Goal: Information Seeking & Learning: Learn about a topic

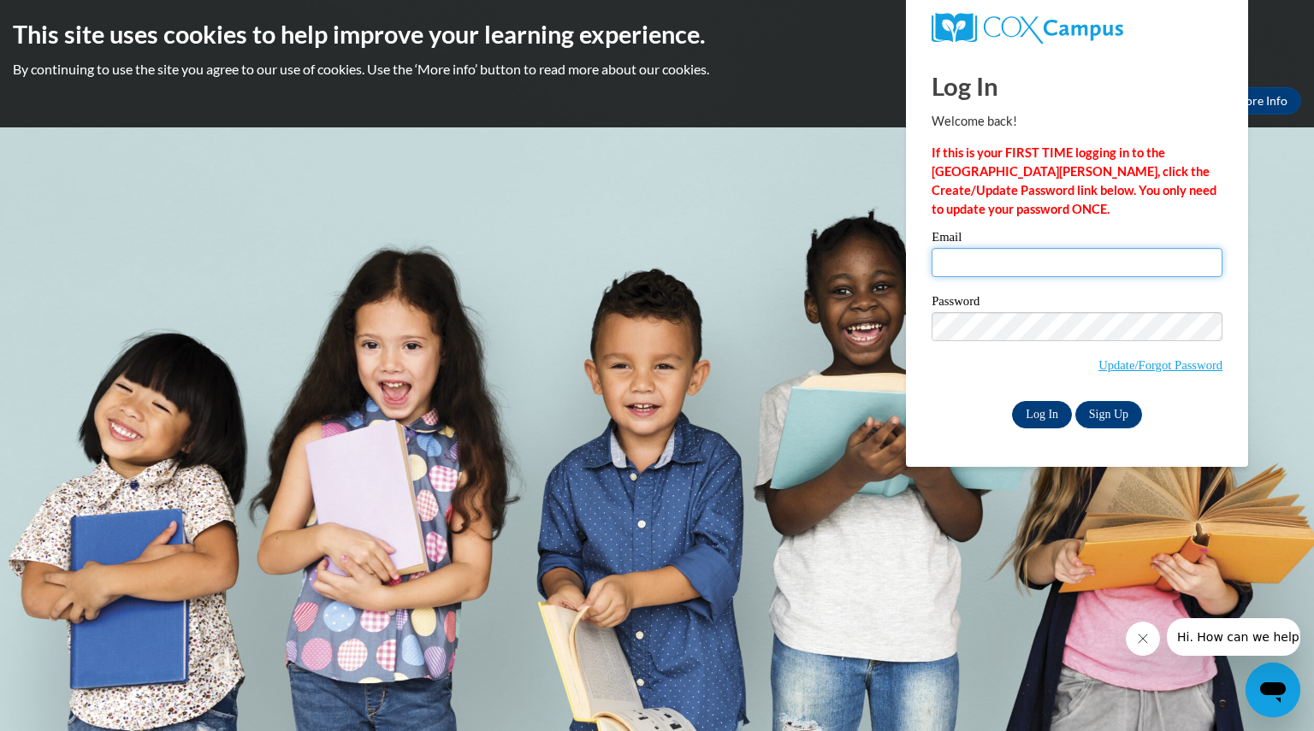
type input "schwankevelice@aasd.k12.wi.us"
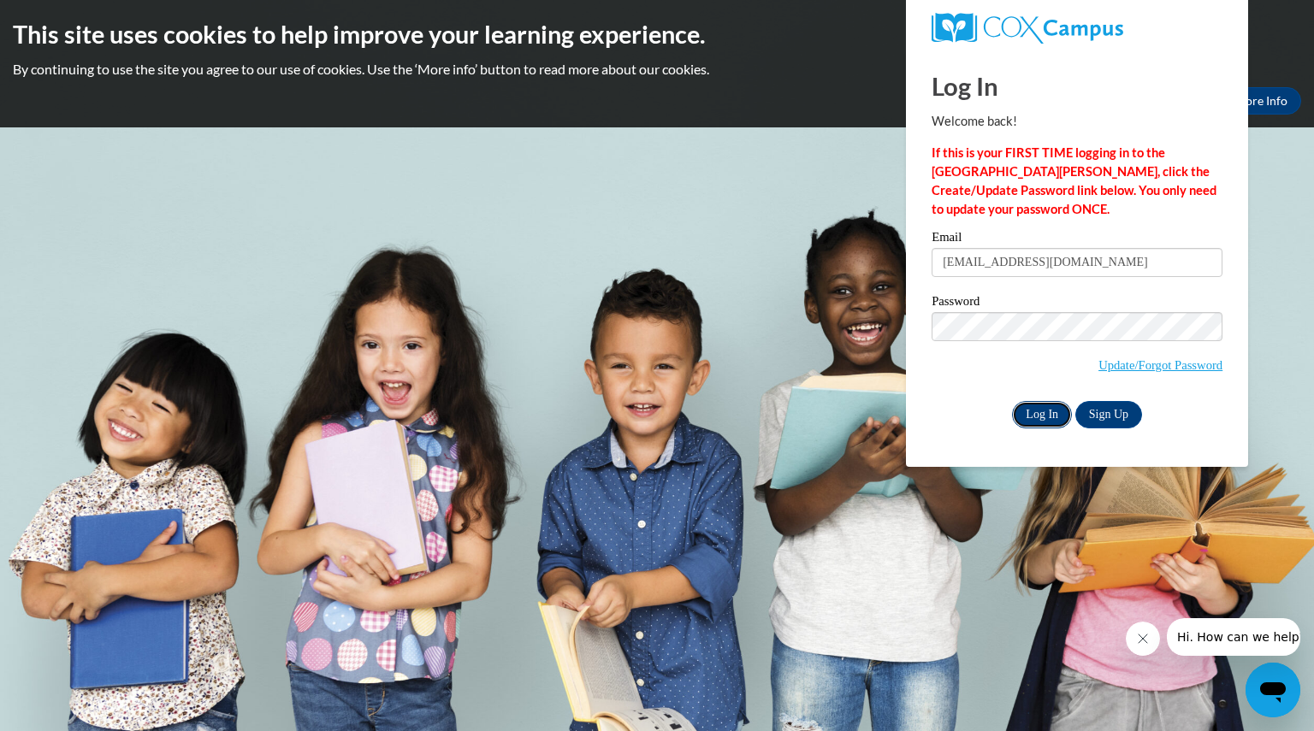
click at [1028, 413] on input "Log In" at bounding box center [1042, 414] width 60 height 27
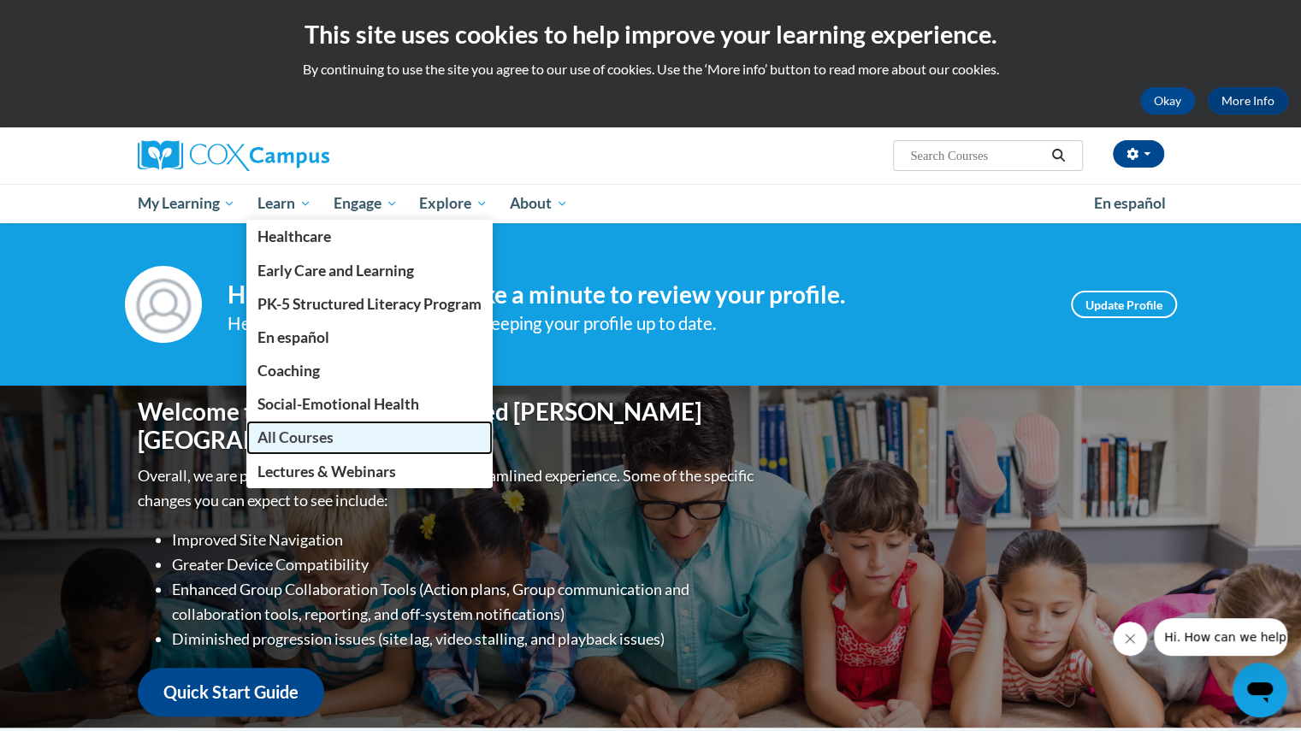
click at [281, 433] on span "All Courses" at bounding box center [296, 438] width 76 height 18
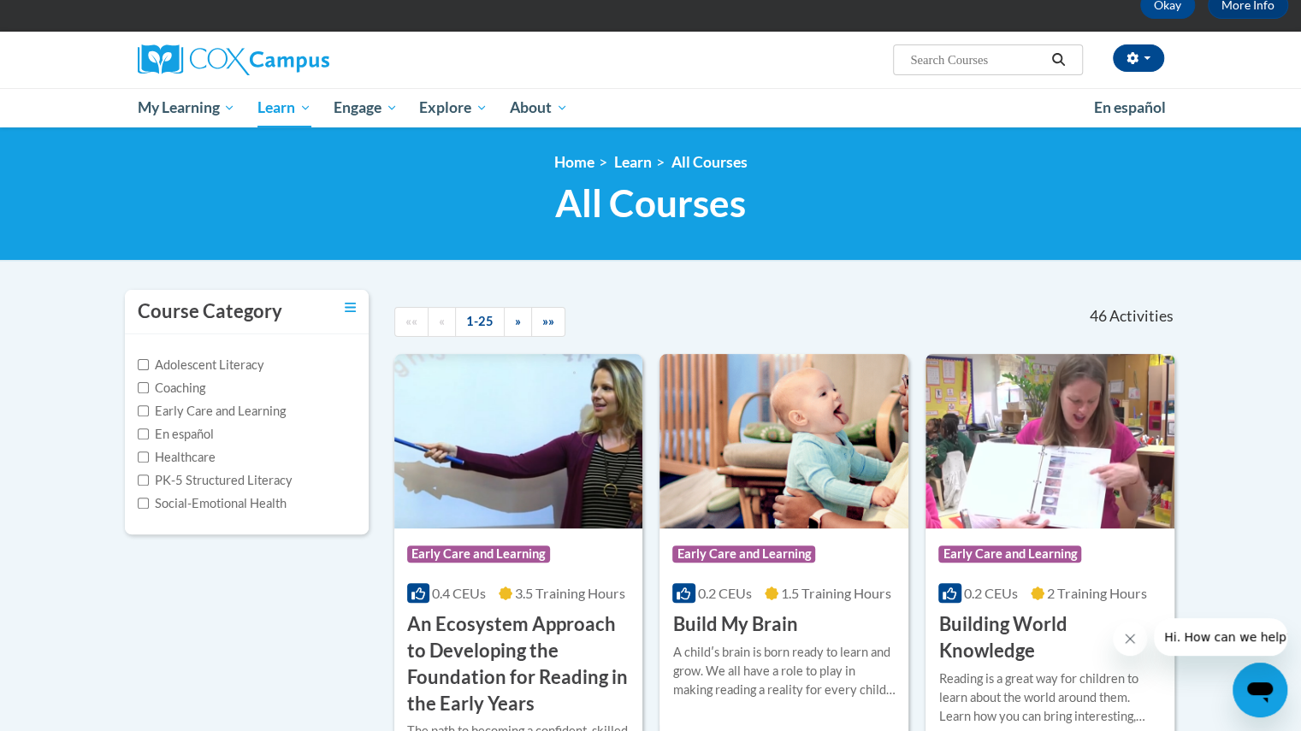
scroll to position [98, 0]
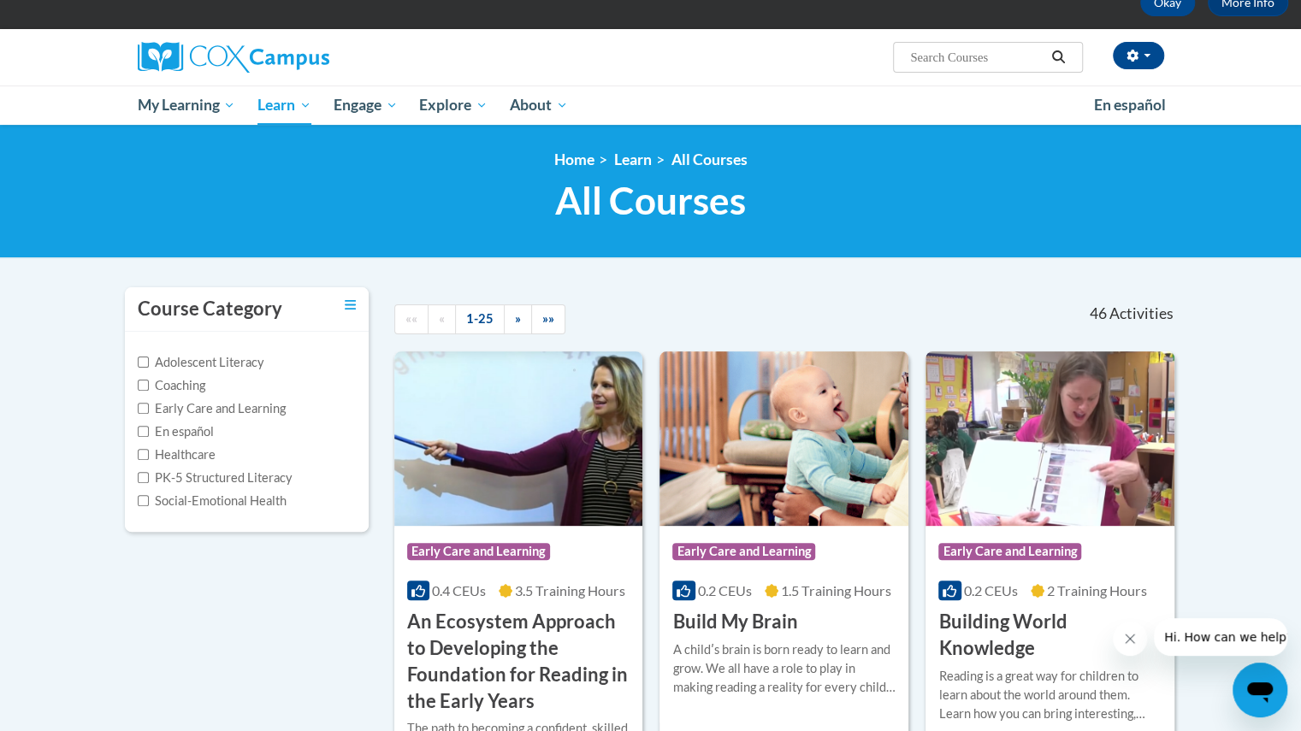
click at [940, 57] on input "Search..." at bounding box center [977, 57] width 137 height 21
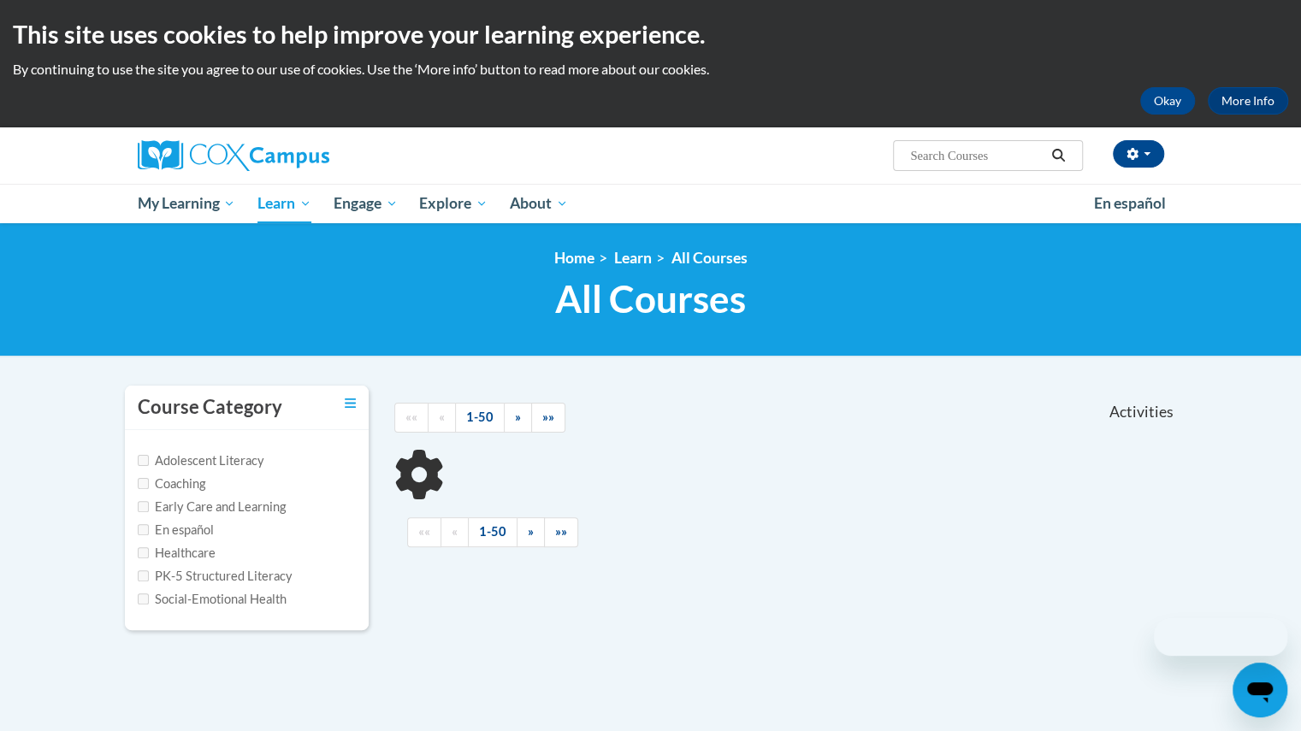
scroll to position [4, 0]
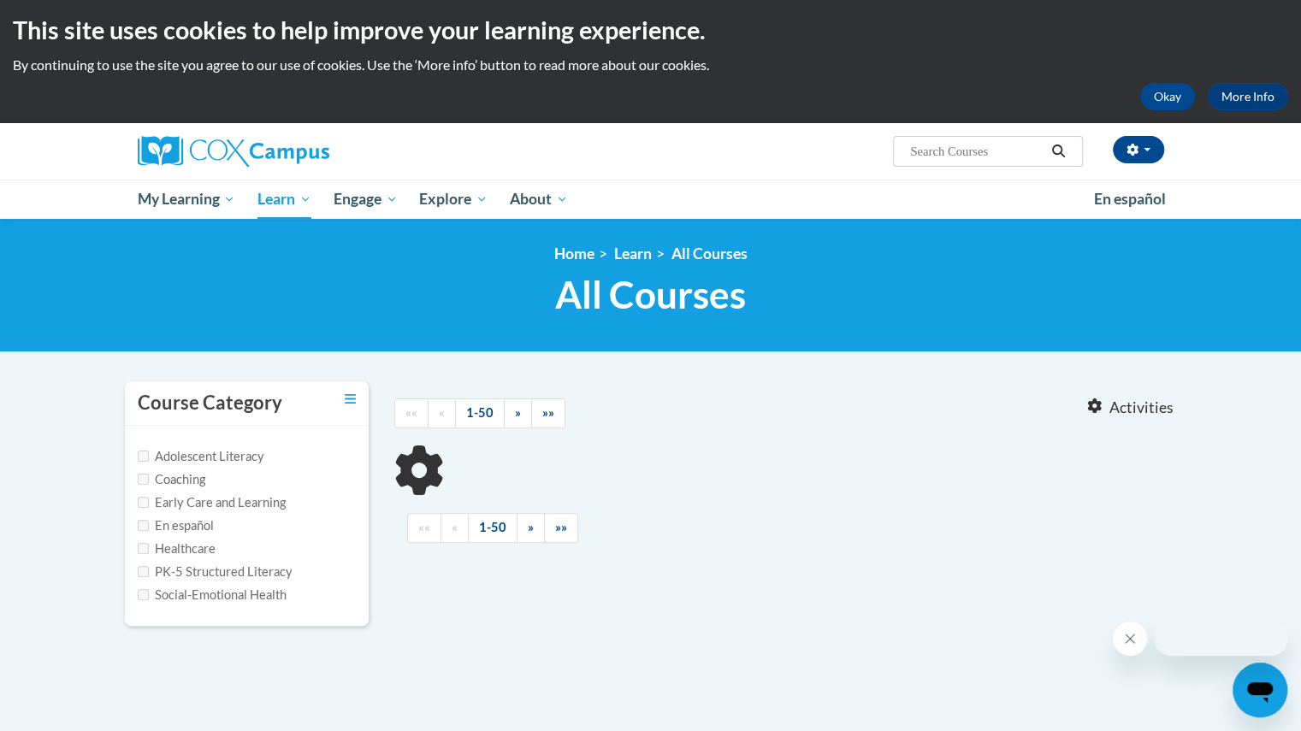
type input "systematic"
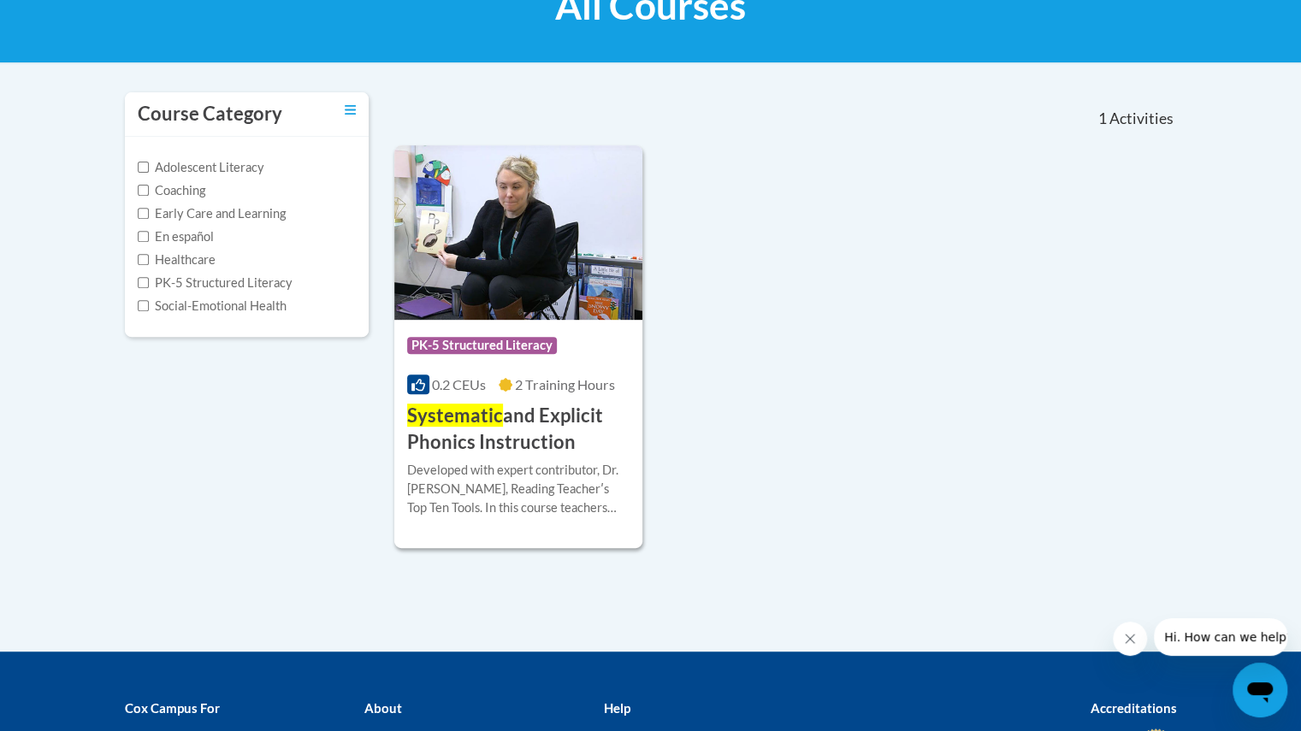
scroll to position [297, 0]
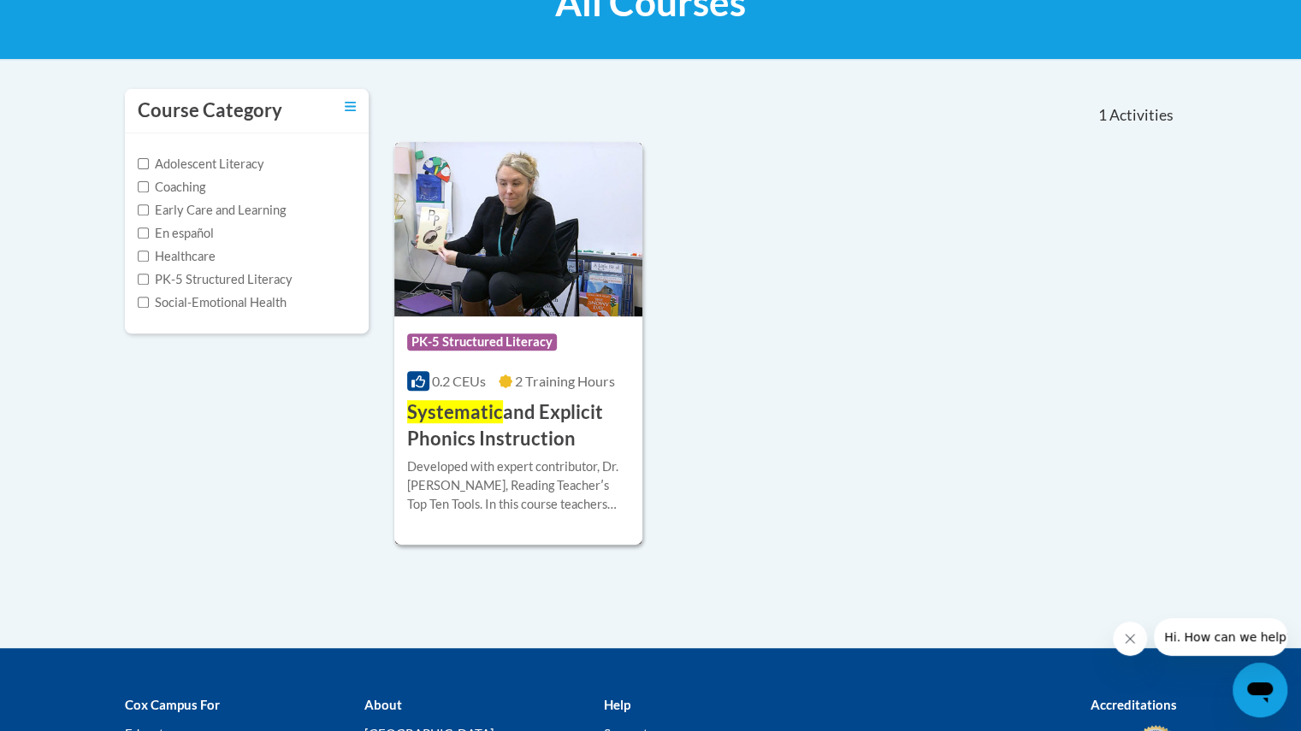
click at [548, 247] on img at bounding box center [518, 229] width 249 height 175
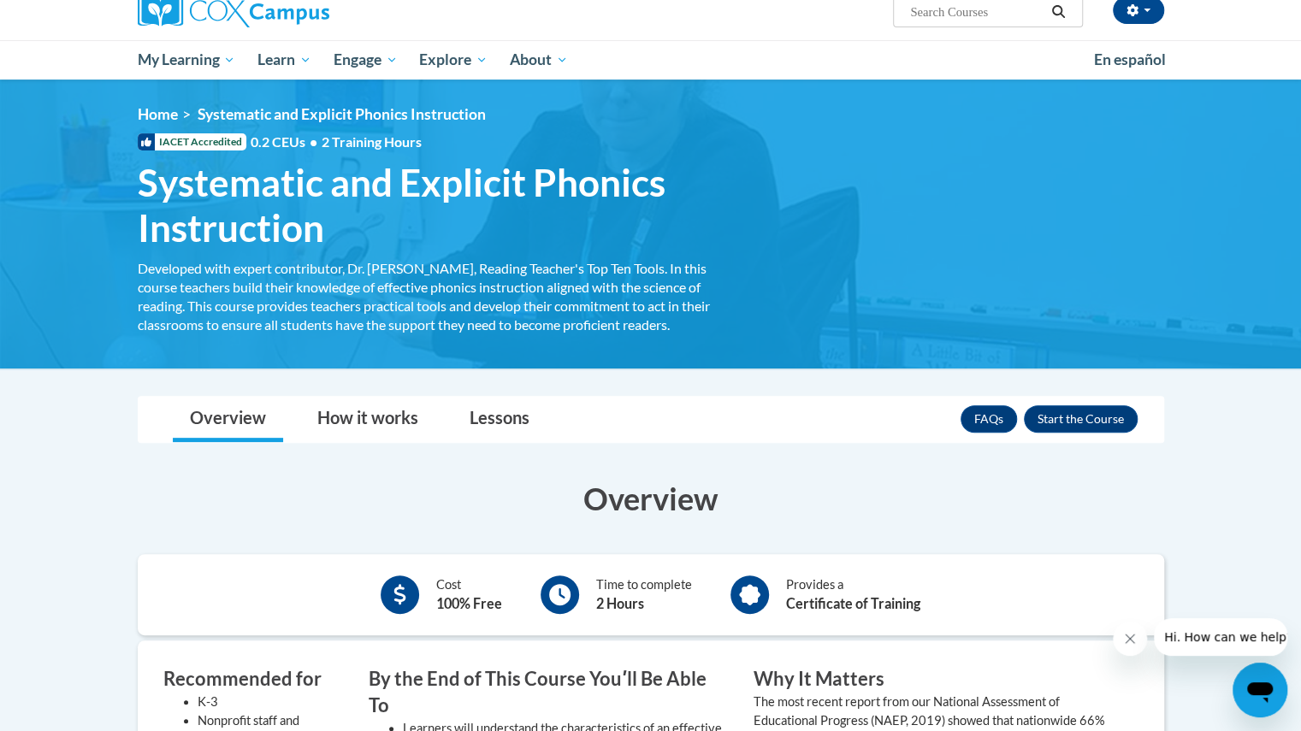
scroll to position [143, 0]
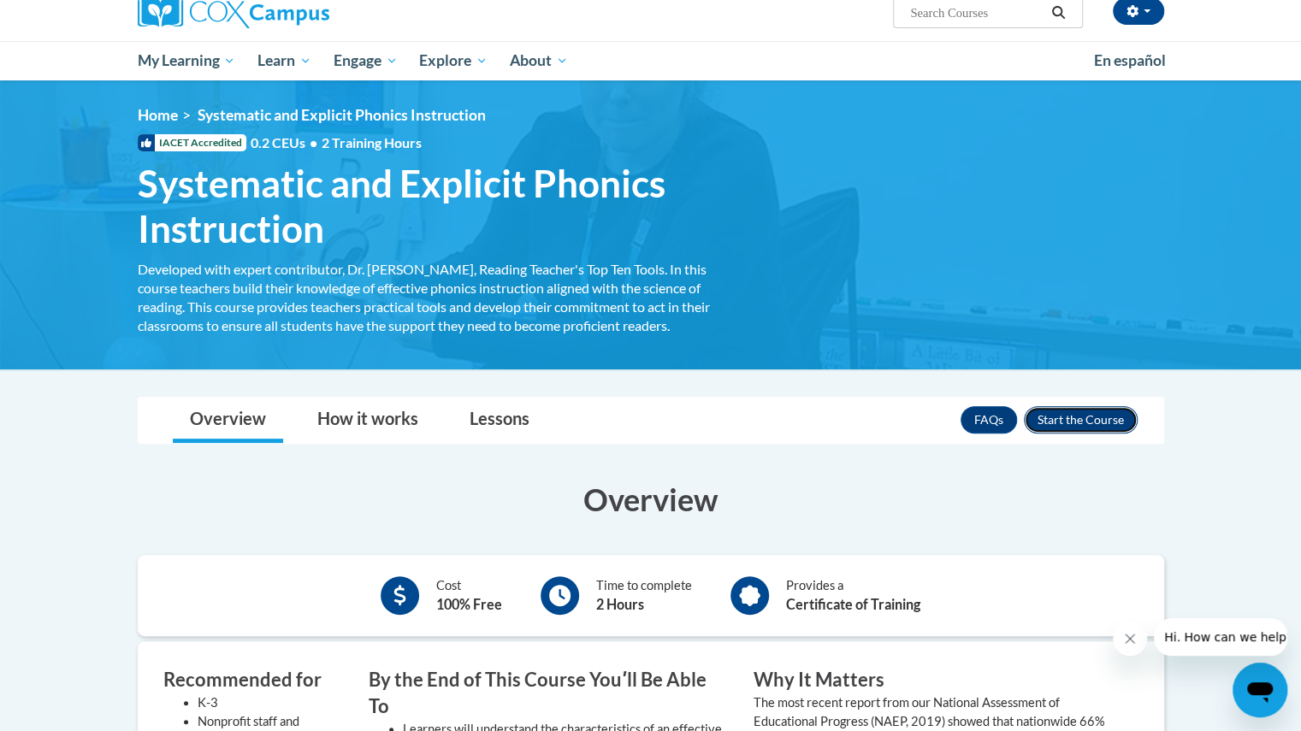
click at [1062, 422] on button "Enroll" at bounding box center [1081, 419] width 114 height 27
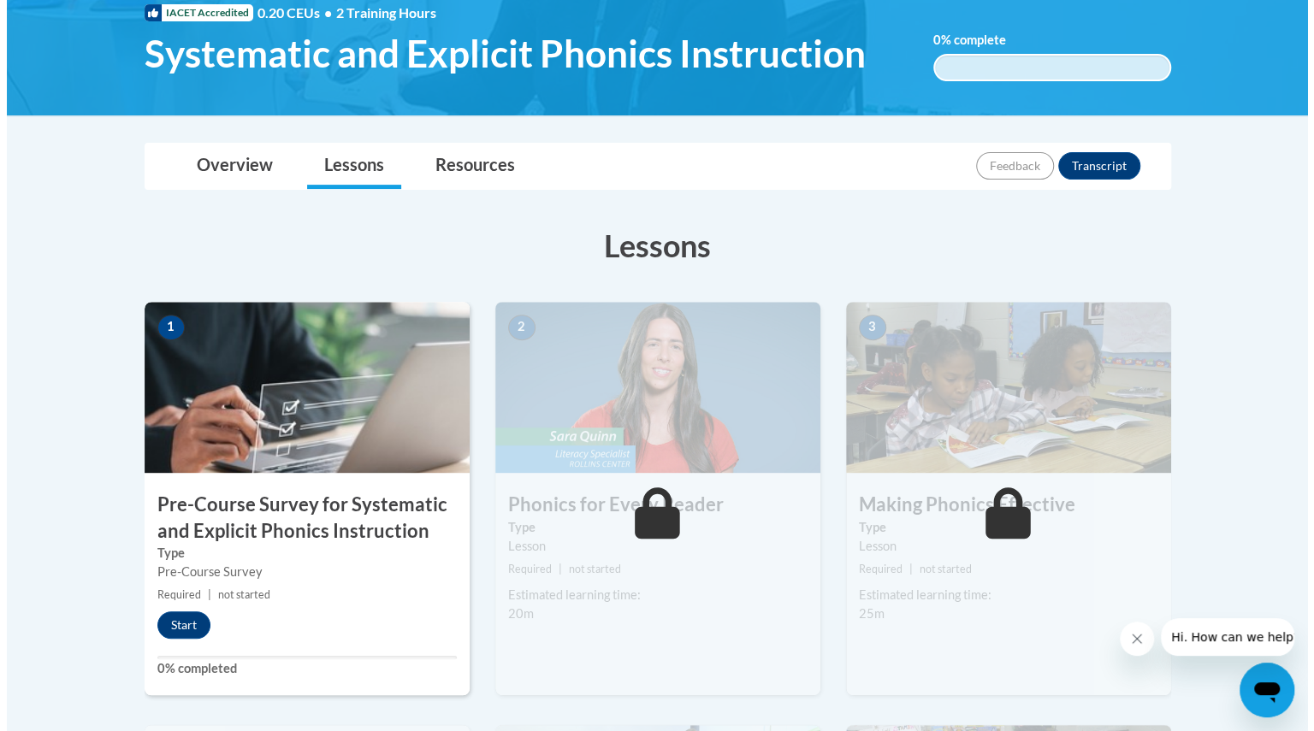
scroll to position [272, 0]
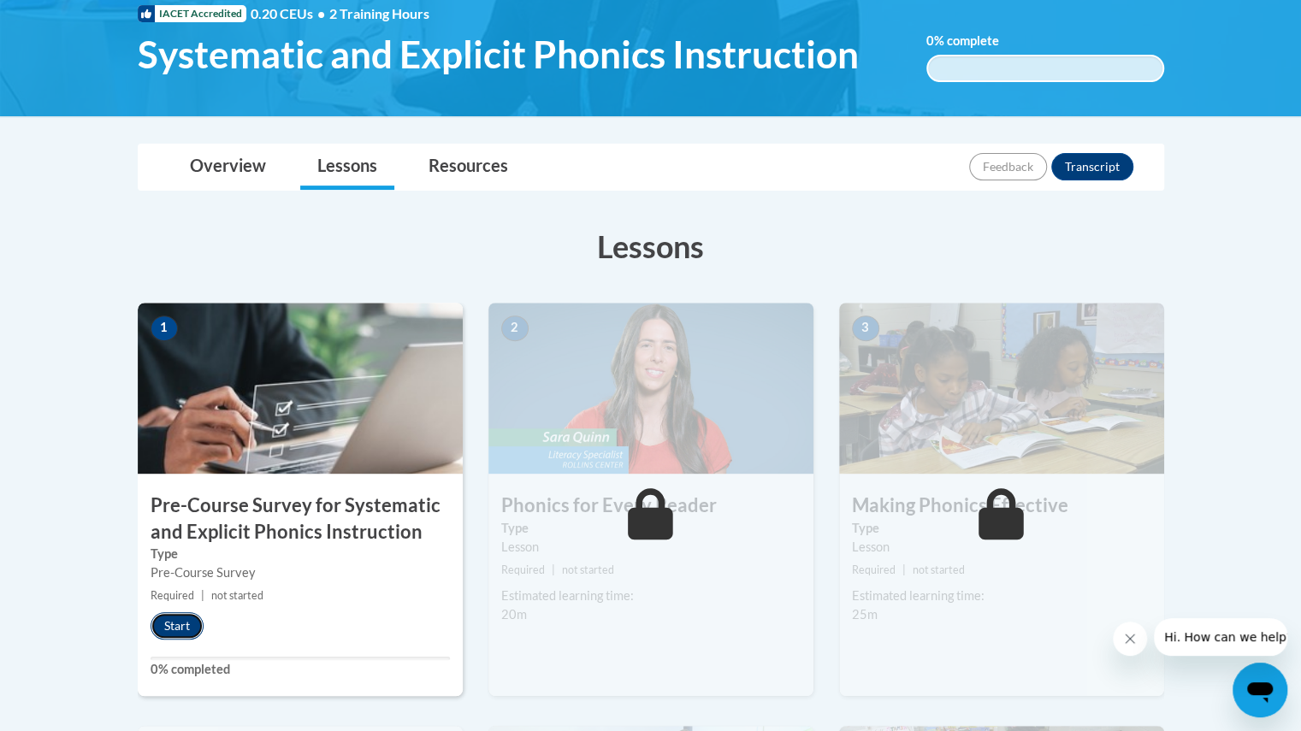
click at [172, 625] on button "Start" at bounding box center [177, 626] width 53 height 27
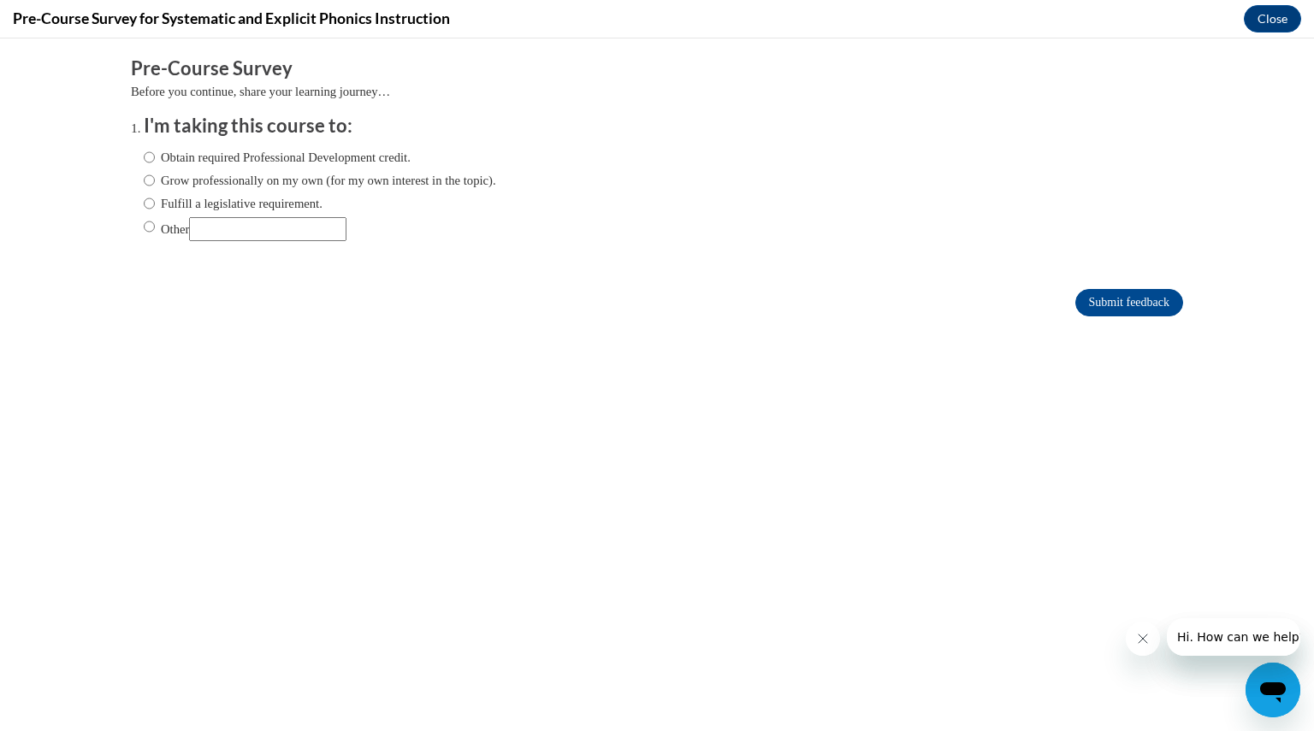
scroll to position [0, 0]
click at [144, 201] on input "Fulfill a legislative requirement." at bounding box center [149, 203] width 11 height 19
radio input "true"
click at [1100, 296] on input "Submit feedback" at bounding box center [1129, 302] width 108 height 27
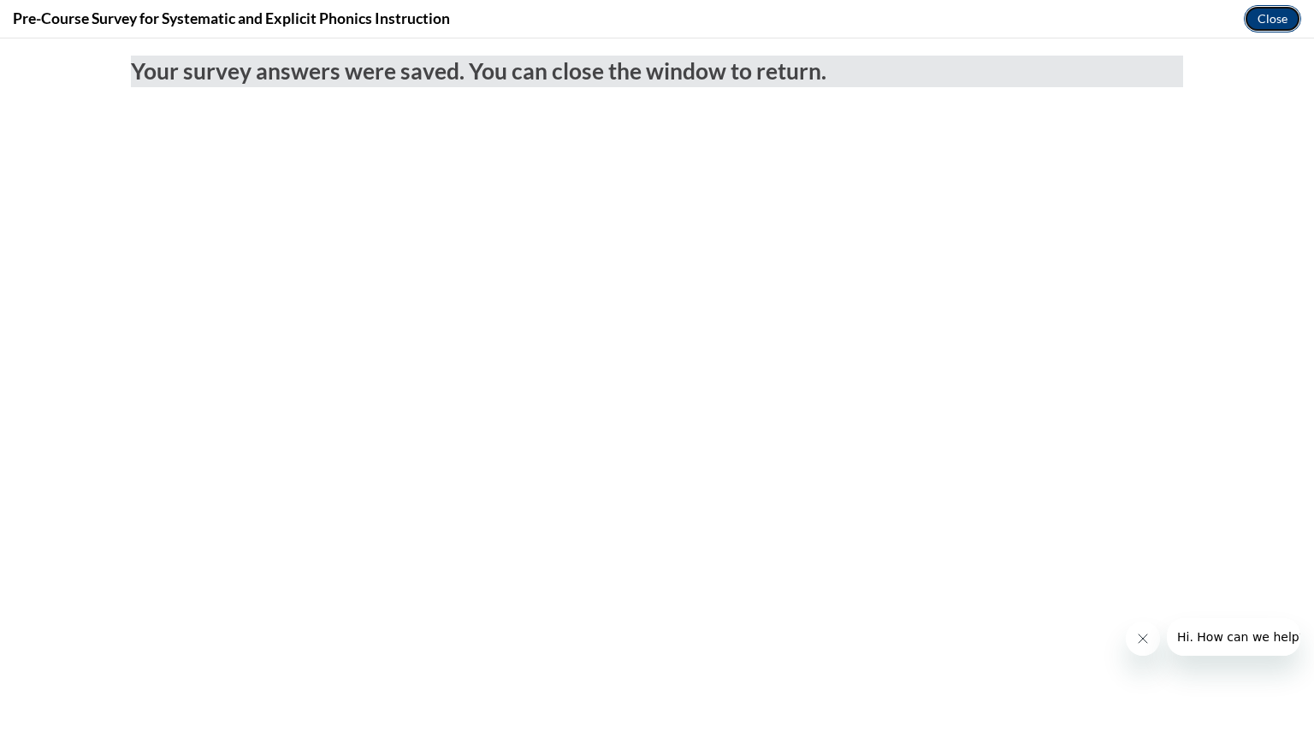
click at [1253, 23] on button "Close" at bounding box center [1272, 18] width 57 height 27
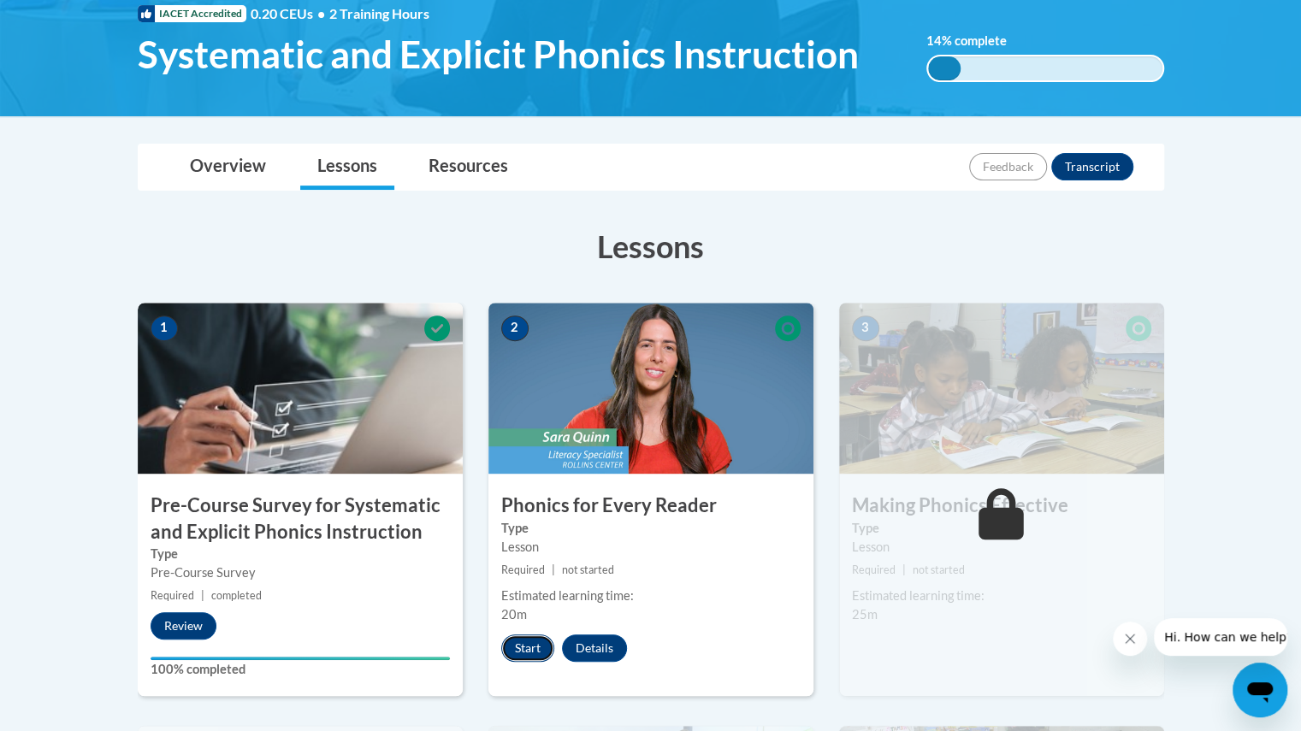
click at [528, 654] on button "Start" at bounding box center [527, 648] width 53 height 27
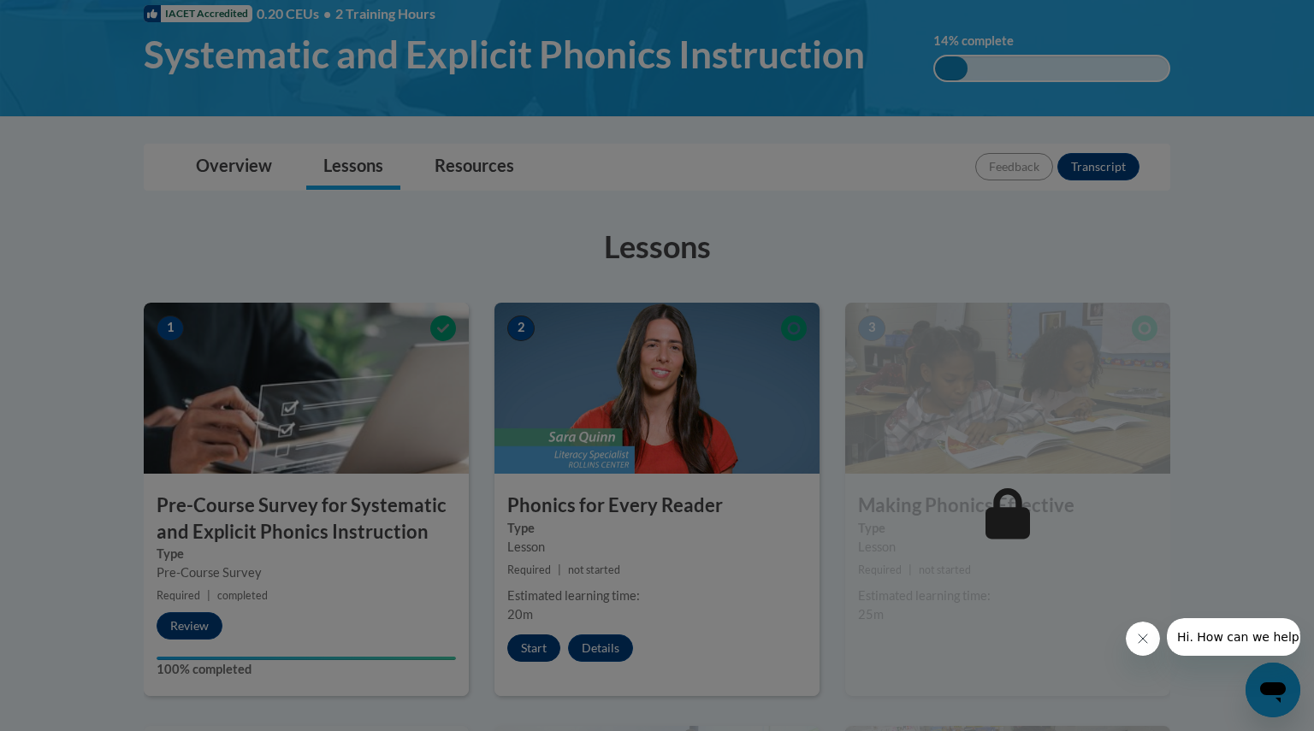
click at [528, 654] on div at bounding box center [657, 365] width 1314 height 731
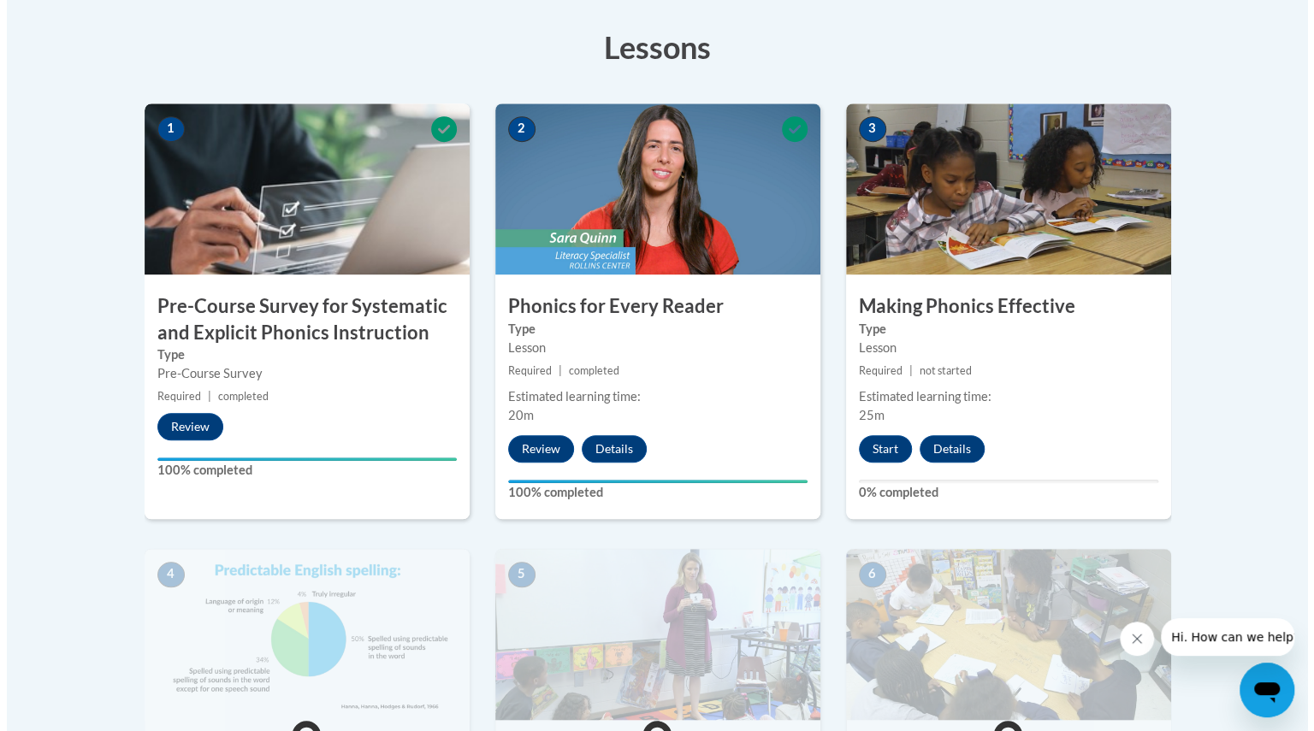
scroll to position [472, 0]
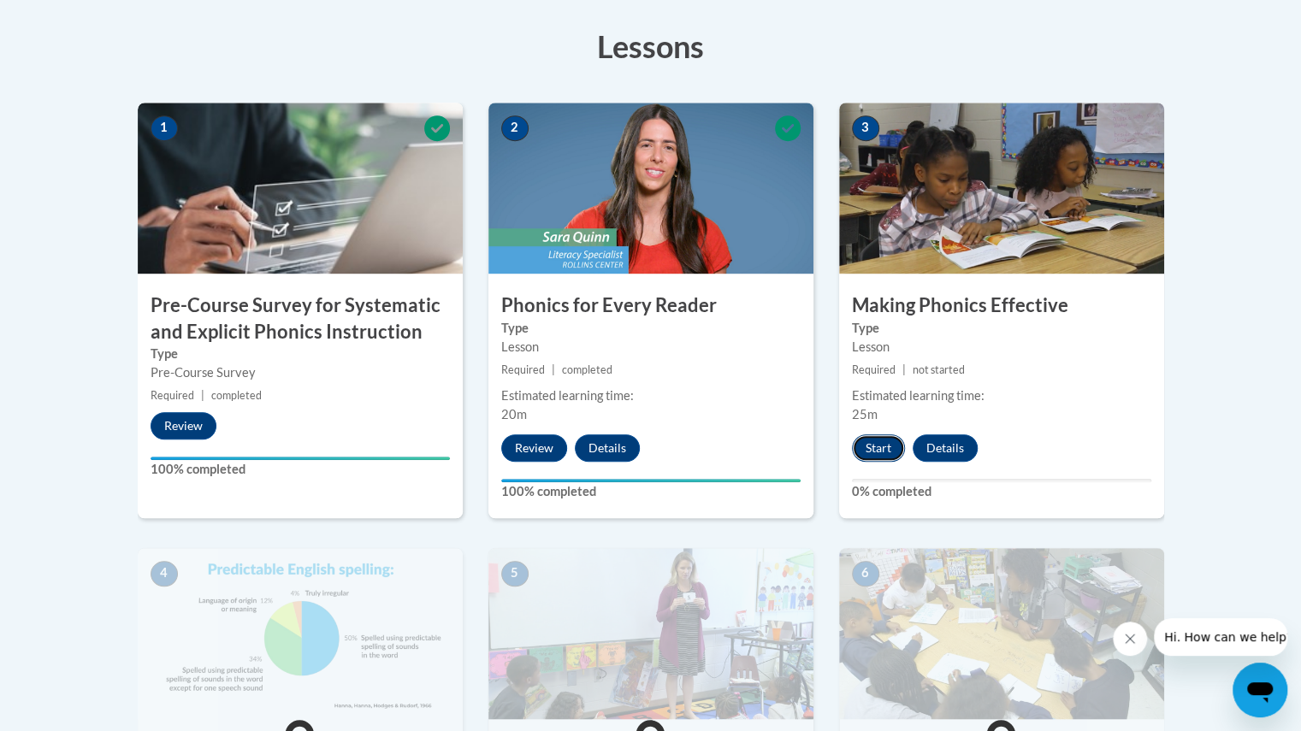
click at [863, 444] on button "Start" at bounding box center [878, 448] width 53 height 27
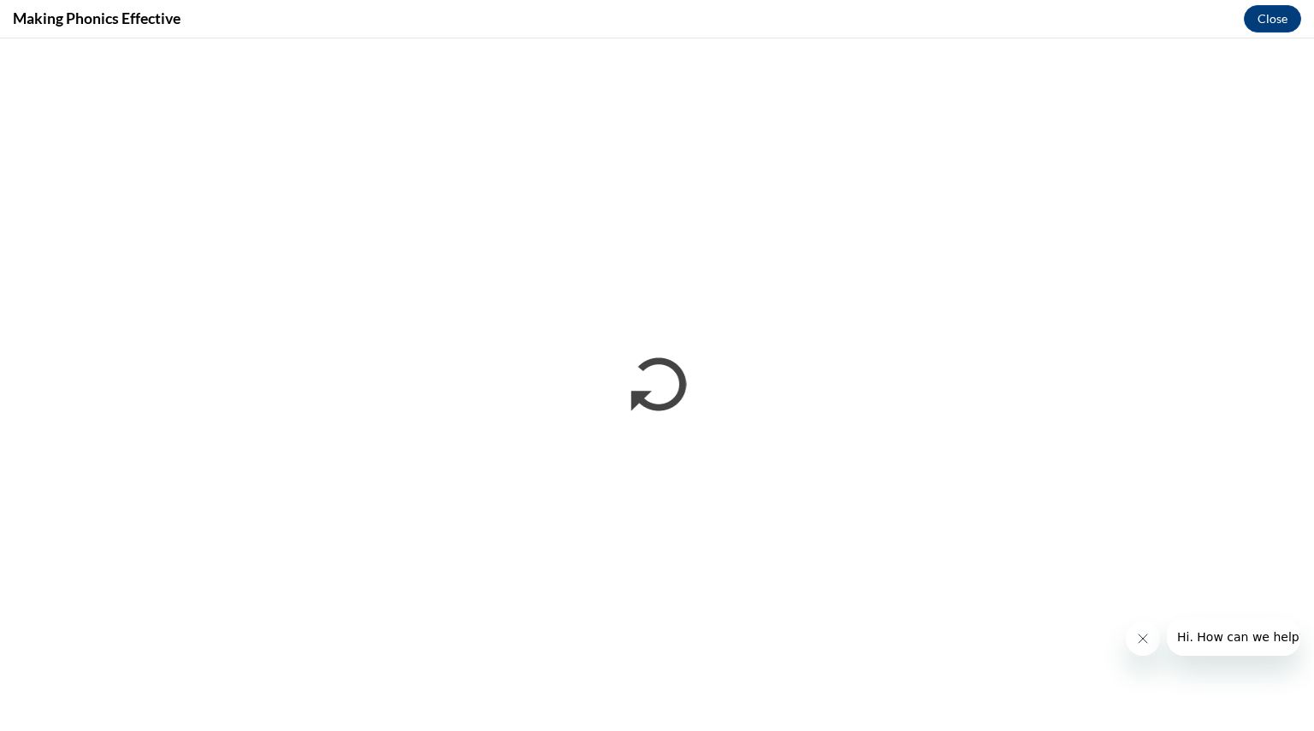
scroll to position [0, 0]
